Goal: Information Seeking & Learning: Learn about a topic

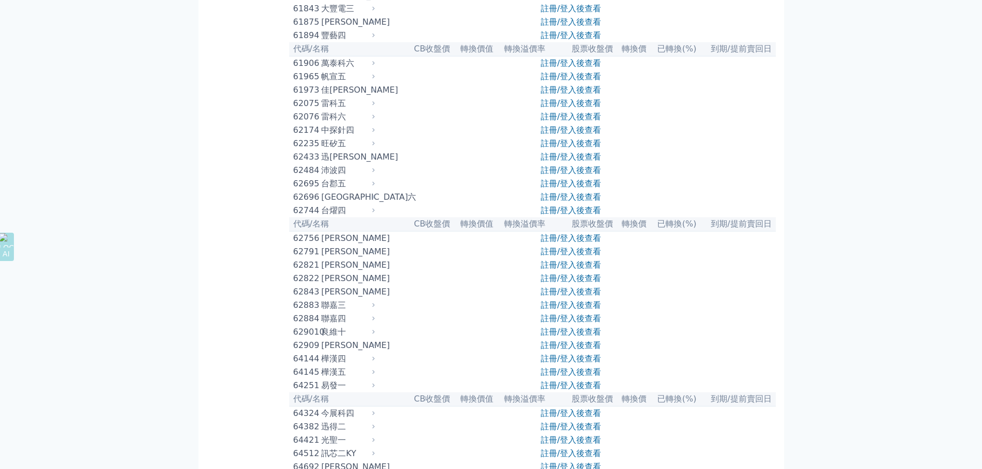
scroll to position [1970, 0]
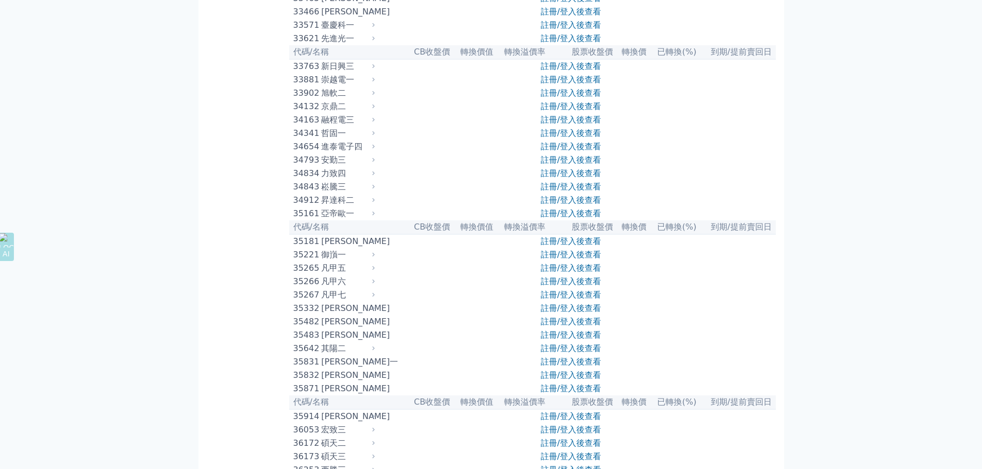
click at [553, 30] on link "註冊/登入後查看" at bounding box center [571, 25] width 60 height 10
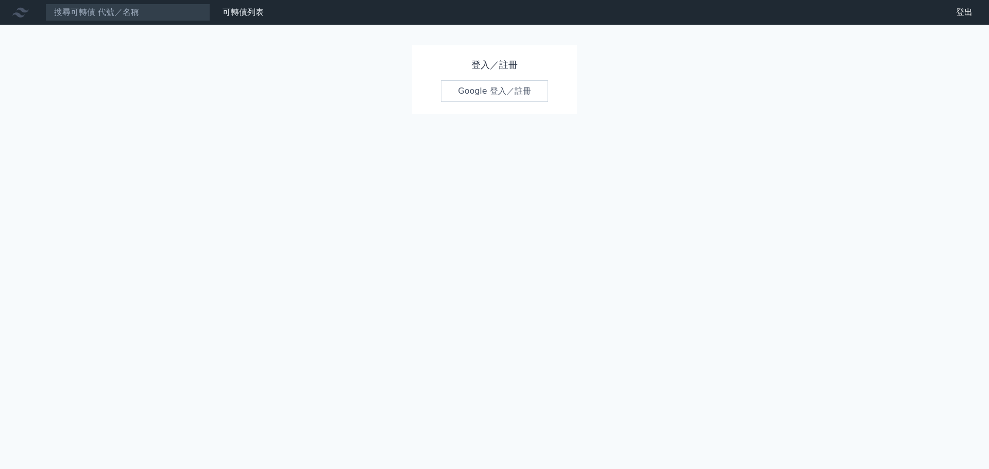
click at [474, 89] on link "Google 登入／註冊" at bounding box center [494, 91] width 107 height 22
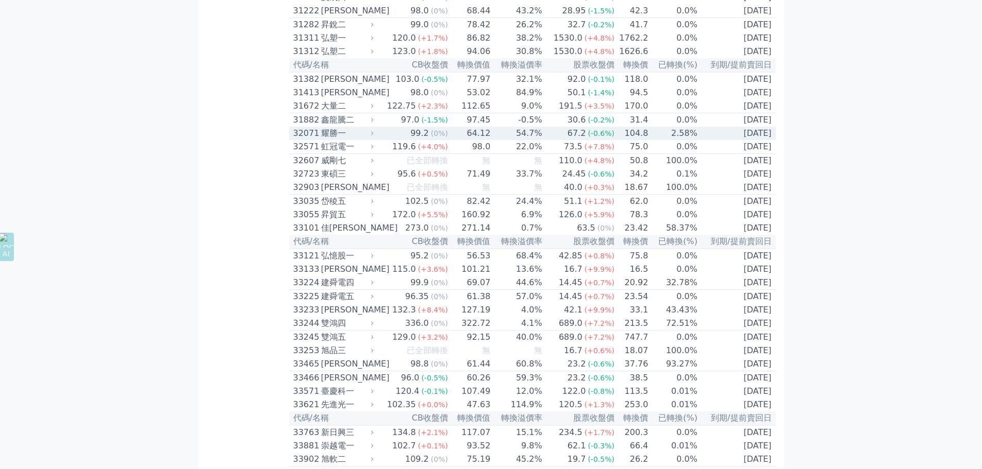
scroll to position [1494, 0]
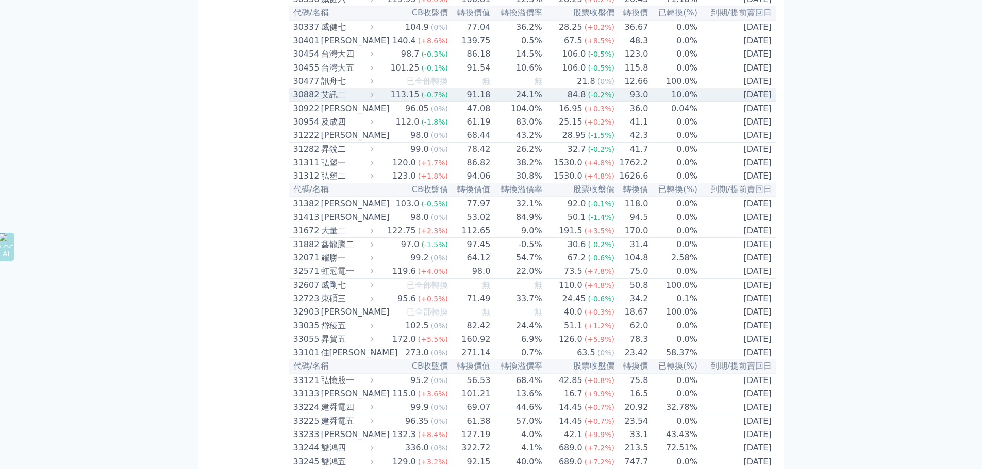
click at [309, 101] on div "30882" at bounding box center [305, 95] width 25 height 12
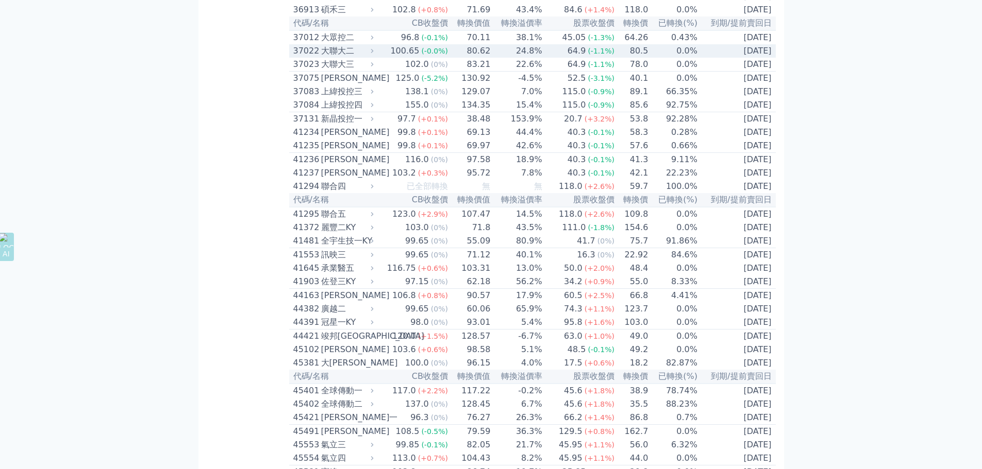
scroll to position [2783, 0]
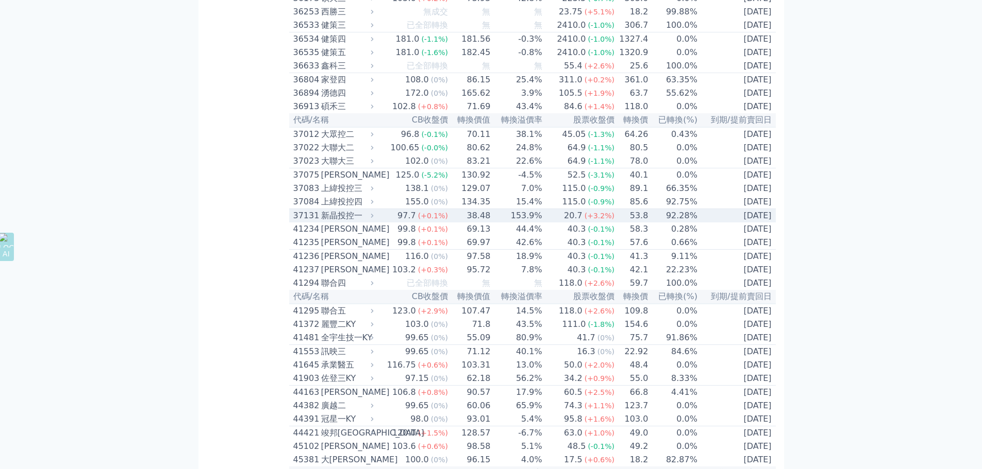
click at [313, 222] on div "37131" at bounding box center [305, 216] width 25 height 12
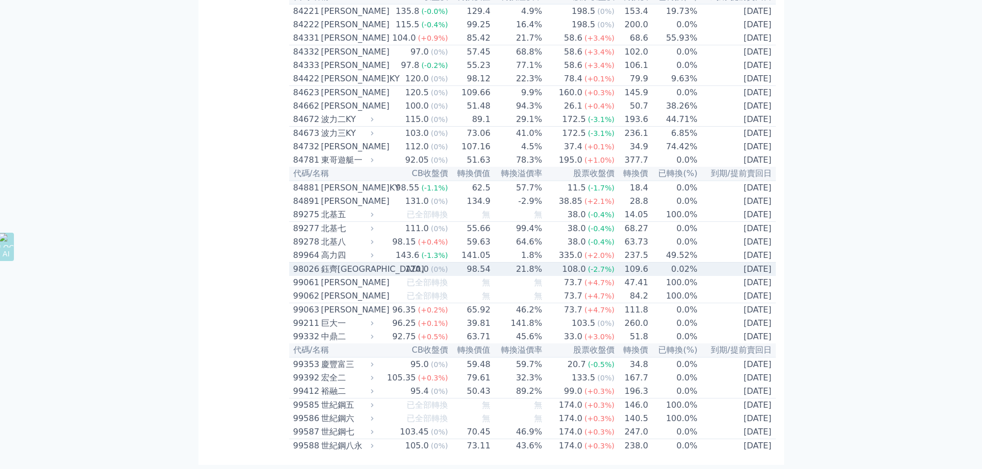
scroll to position [6490, 0]
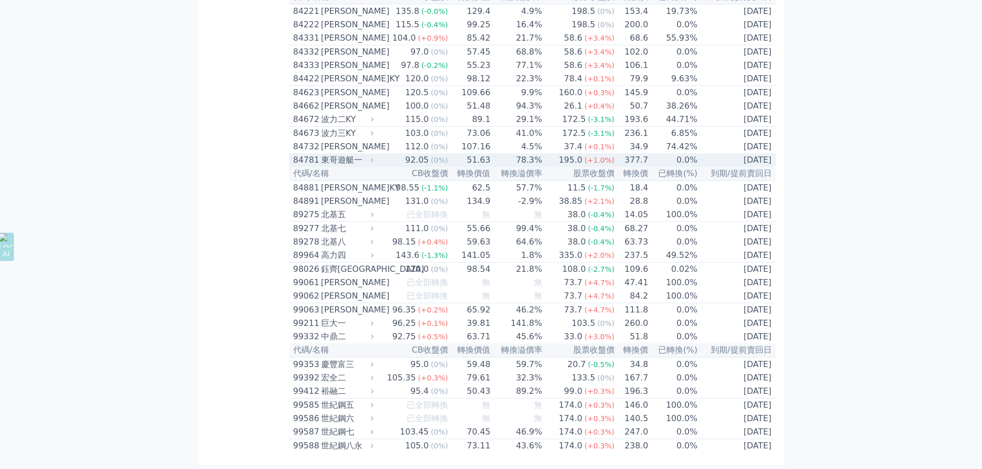
click at [364, 166] on div "東哥遊艇一" at bounding box center [346, 160] width 50 height 12
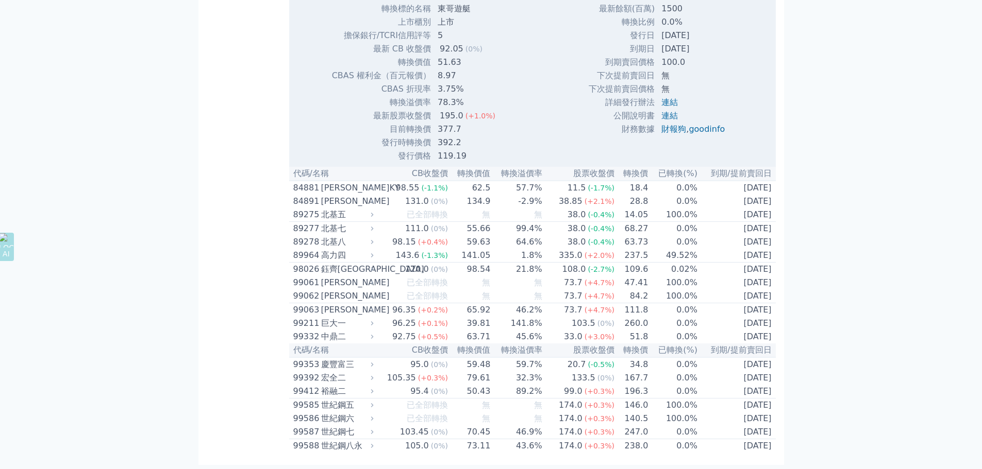
scroll to position [6799, 0]
